Goal: Transaction & Acquisition: Purchase product/service

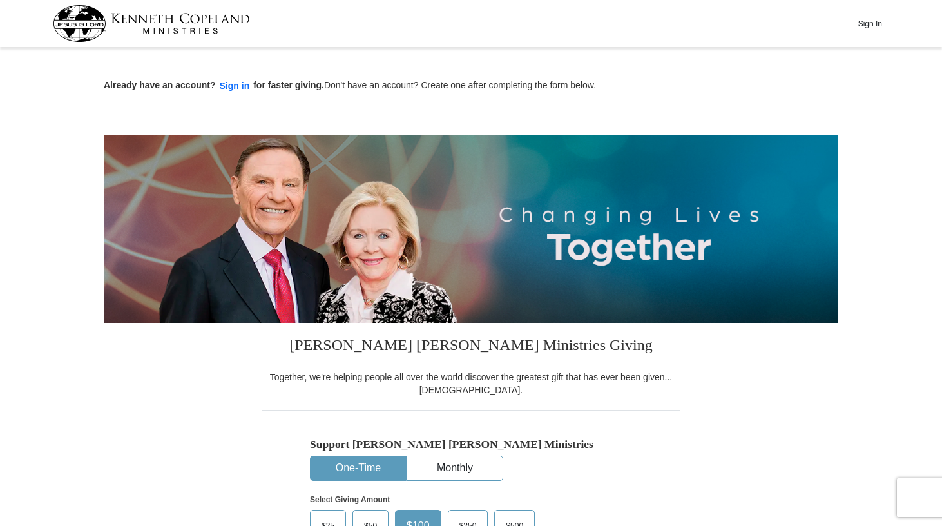
click at [374, 519] on span "$50" at bounding box center [371, 525] width 26 height 19
click at [0, 0] on input "$50" at bounding box center [0, 0] width 0 height 0
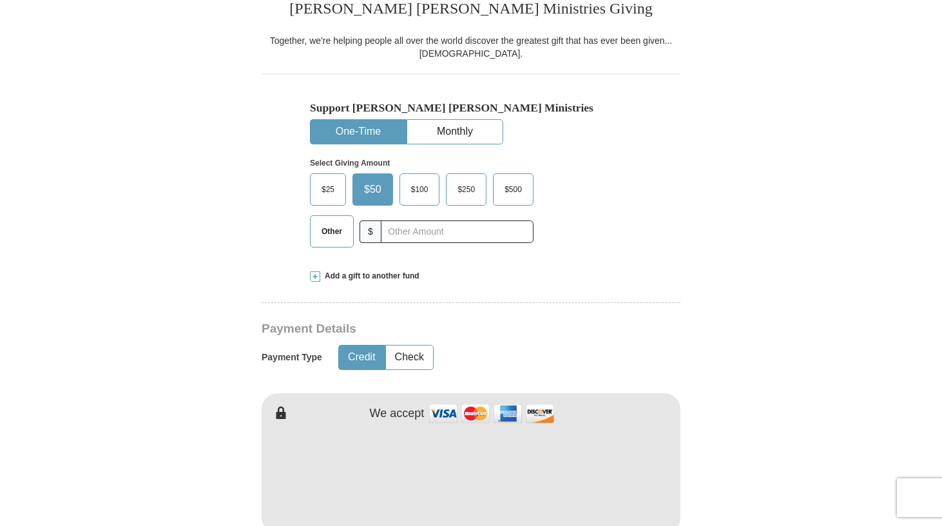
scroll to position [339, 0]
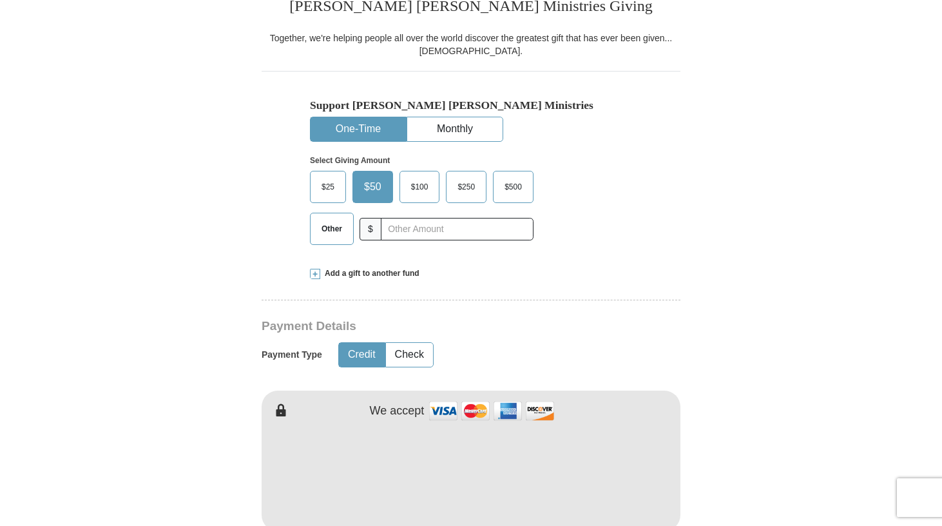
drag, startPoint x: 438, startPoint y: 517, endPoint x: 783, endPoint y: 520, distance: 345.3
click at [783, 520] on form "Already have an account? Sign in for faster giving. Don't have an account? Crea…" at bounding box center [471, 503] width 734 height 1580
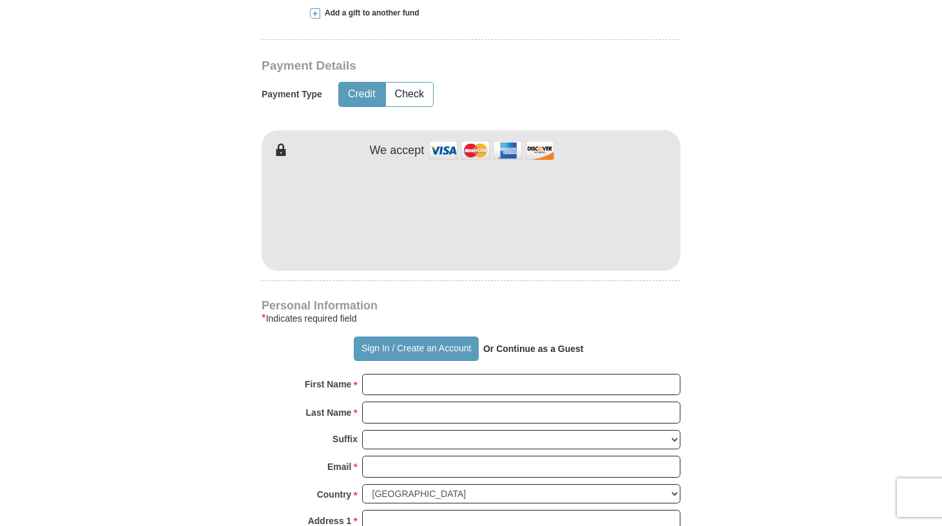
scroll to position [600, 0]
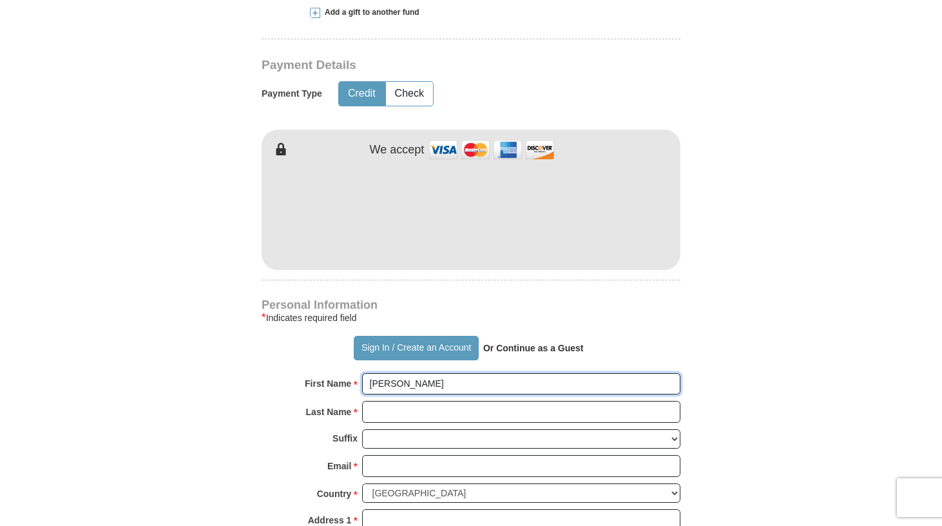
type input "[PERSON_NAME]"
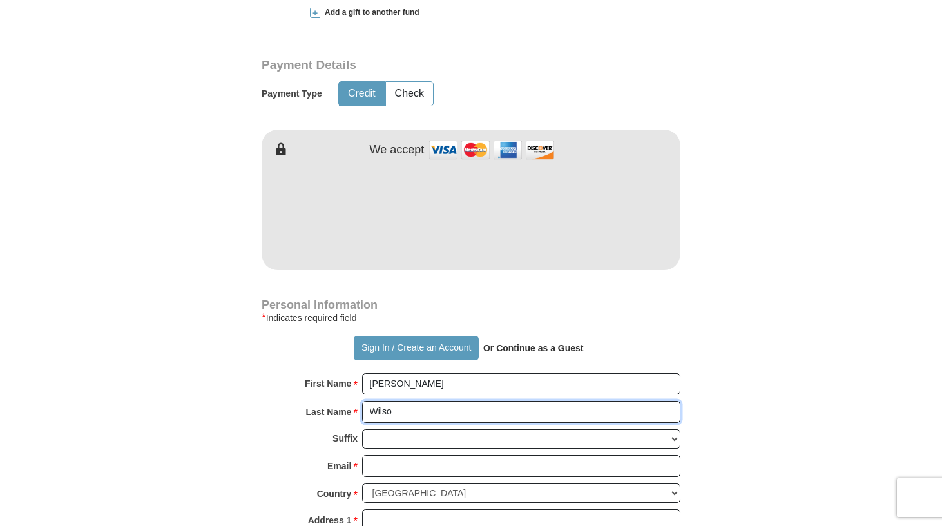
type input "[PERSON_NAME]"
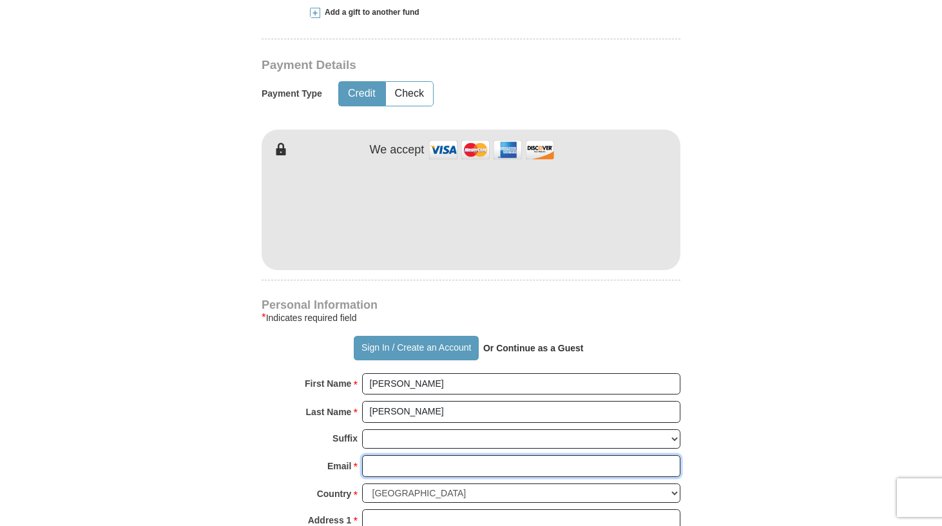
type input "[EMAIL_ADDRESS][DOMAIN_NAME]"
click at [734, 468] on form "Already have an account? Sign in for faster giving. Don't have an account? Crea…" at bounding box center [471, 242] width 734 height 1580
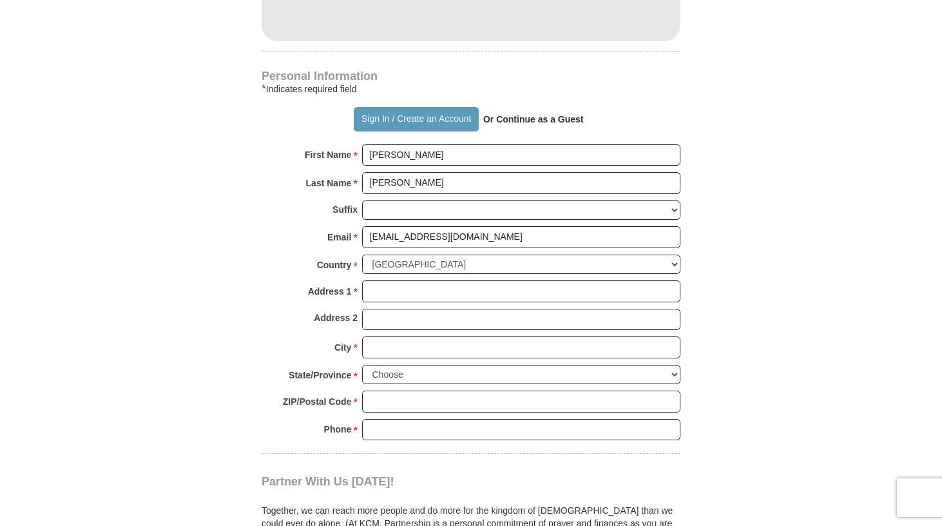
scroll to position [834, 0]
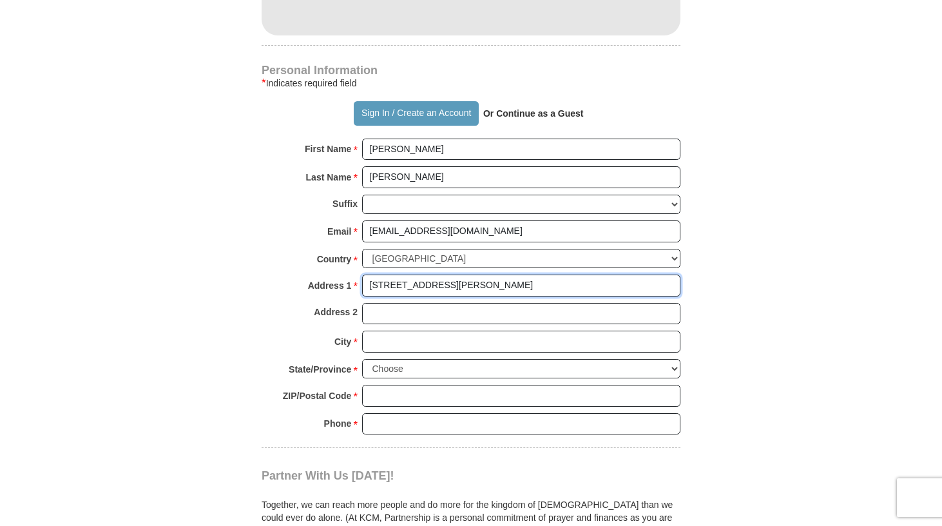
type input "[STREET_ADDRESS][PERSON_NAME]"
type input "Apt G201"
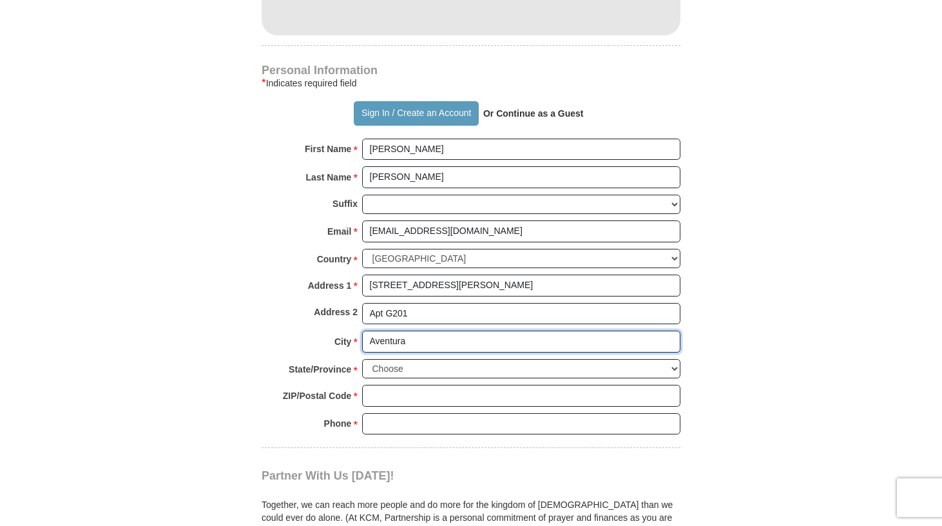
type input "Aventura"
select select "FL"
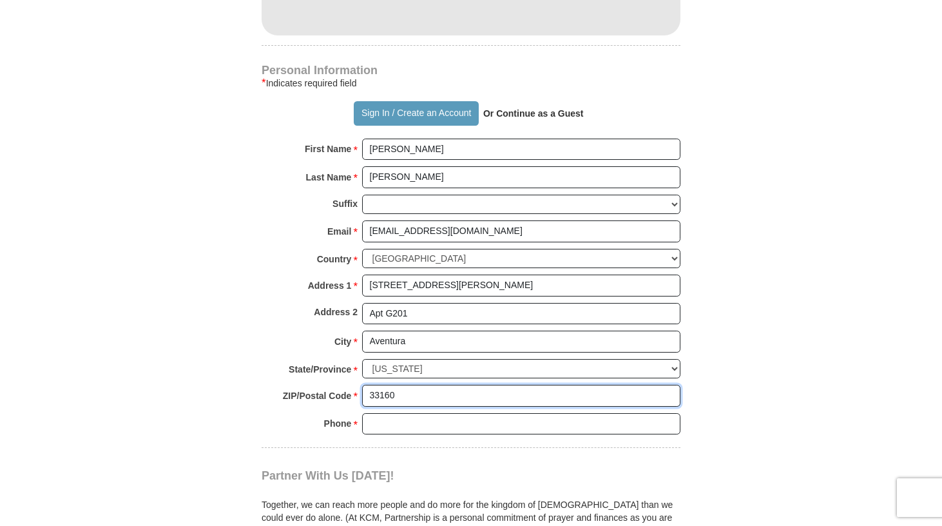
type input "33160"
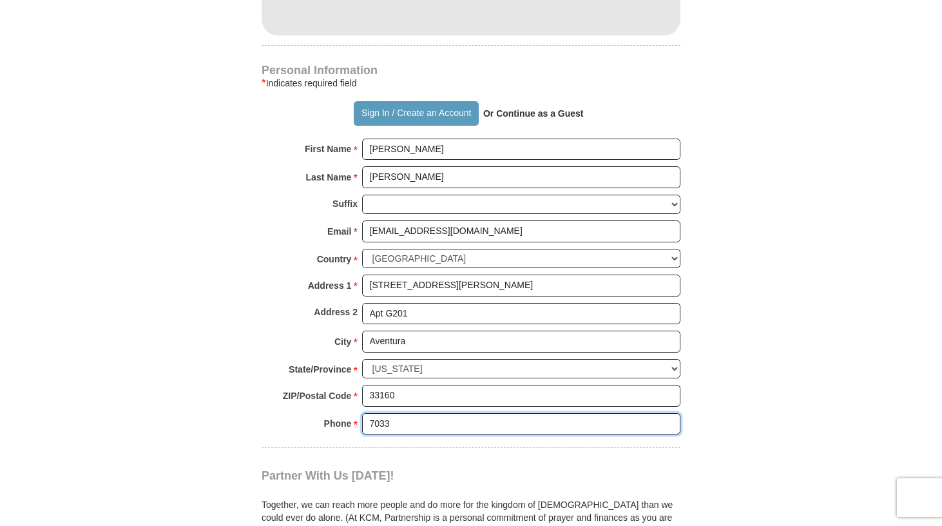
type input "703"
type input "7033805834"
click at [825, 393] on form "Already have an account? Sign in for faster giving. Don't have an account? Crea…" at bounding box center [471, 7] width 734 height 1580
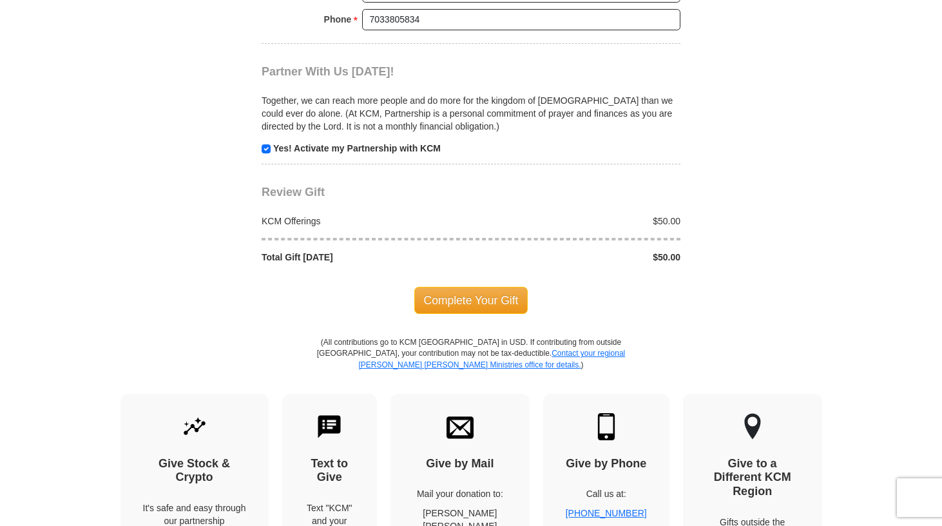
scroll to position [1235, 0]
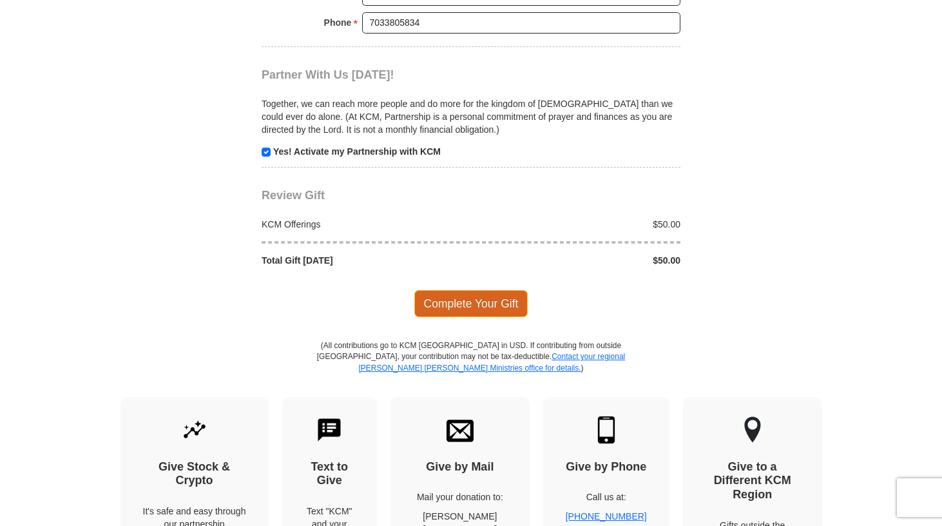
click at [488, 290] on span "Complete Your Gift" at bounding box center [471, 303] width 114 height 27
